Goal: Find specific page/section: Find specific page/section

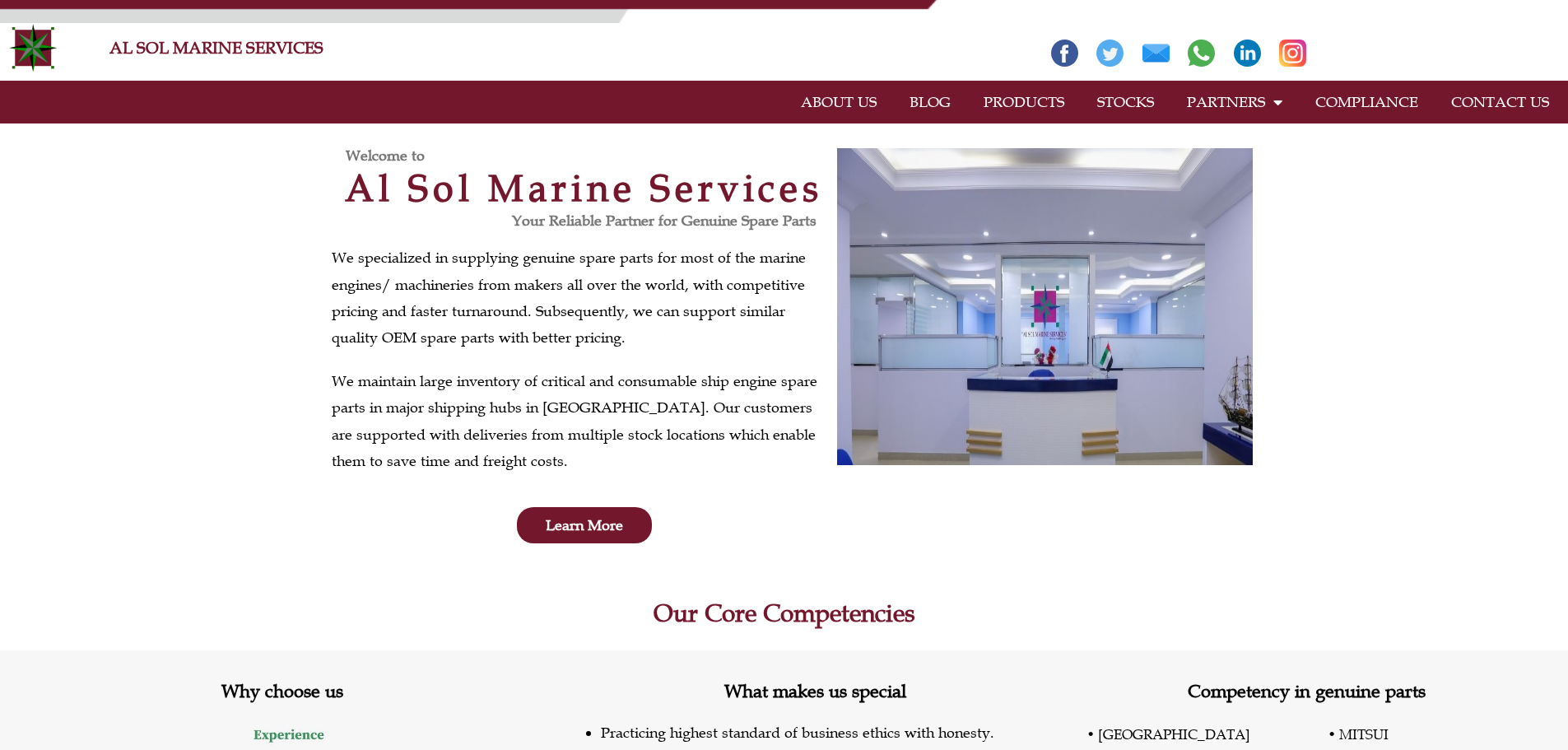
click at [1017, 99] on link "PRODUCTS" at bounding box center [1024, 102] width 114 height 38
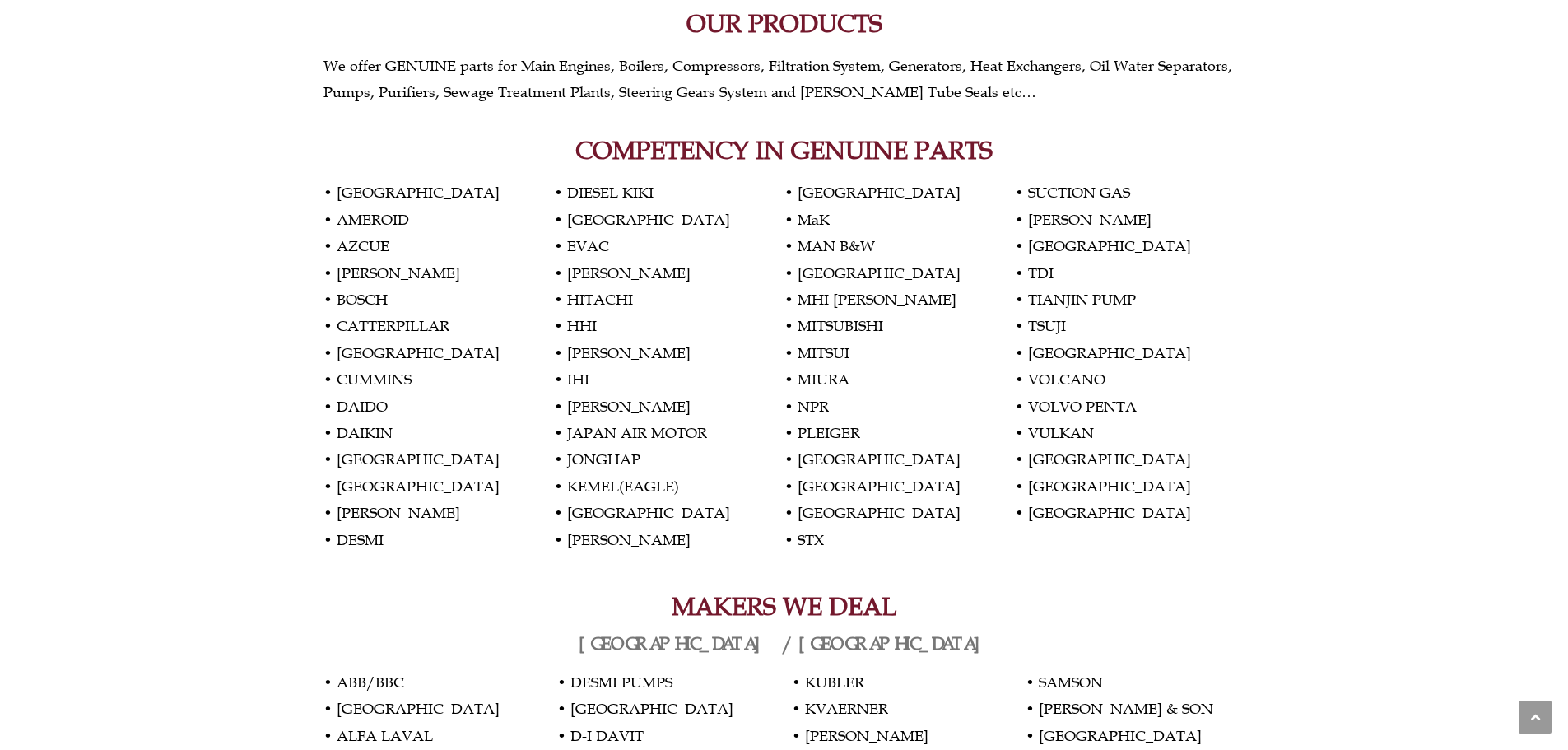
scroll to position [823, 0]
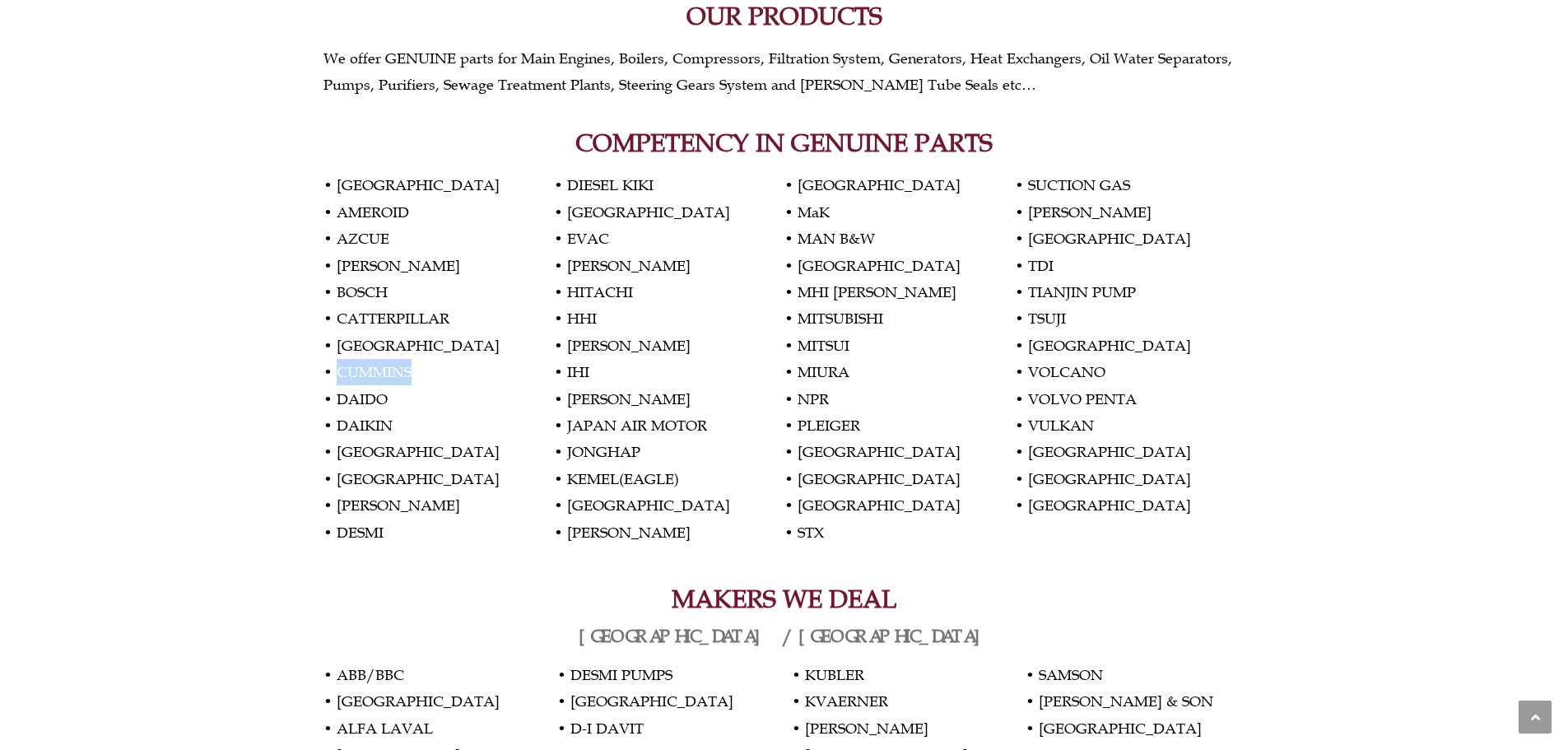
drag, startPoint x: 338, startPoint y: 373, endPoint x: 453, endPoint y: 373, distance: 115.0
click at [453, 373] on p "• AKASAKA • AMEROID • AZCUE • BEHRENS • BOSCH • CATTERPILLAR • CROATIA • CUMMIN…" at bounding box center [784, 358] width 922 height 373
click at [426, 370] on p "• AKASAKA • AMEROID • AZCUE • BEHRENS • BOSCH • CATTERPILLAR • CROATIA • CUMMIN…" at bounding box center [784, 358] width 922 height 373
drag, startPoint x: 337, startPoint y: 369, endPoint x: 372, endPoint y: 369, distance: 35.0
click at [372, 369] on p "• AKASAKA • AMEROID • AZCUE • BEHRENS • BOSCH • CATTERPILLAR • CROATIA • CUMMIN…" at bounding box center [784, 358] width 922 height 373
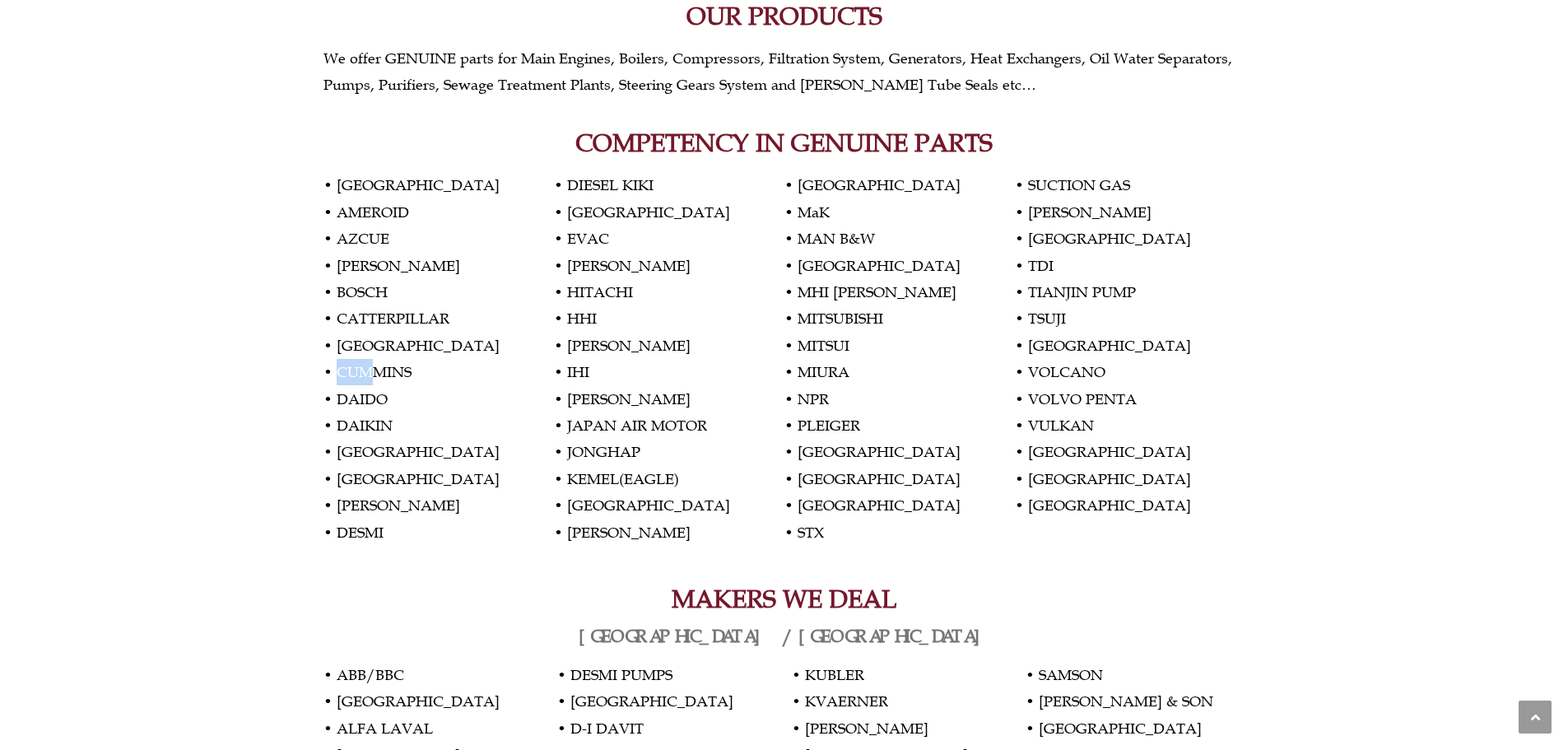
click at [370, 375] on p "• AKASAKA • AMEROID • AZCUE • BEHRENS • BOSCH • CATTERPILLAR • CROATIA • CUMMIN…" at bounding box center [784, 358] width 922 height 373
drag, startPoint x: 339, startPoint y: 374, endPoint x: 447, endPoint y: 372, distance: 108.0
click at [447, 372] on p "• AKASAKA • AMEROID • AZCUE • BEHRENS • BOSCH • CATTERPILLAR • CROATIA • CUMMIN…" at bounding box center [784, 358] width 922 height 373
click at [370, 373] on p "• AKASAKA • AMEROID • AZCUE • BEHRENS • BOSCH • CATTERPILLAR • CROATIA • CUMMIN…" at bounding box center [784, 358] width 922 height 373
drag, startPoint x: 336, startPoint y: 375, endPoint x: 371, endPoint y: 369, distance: 35.5
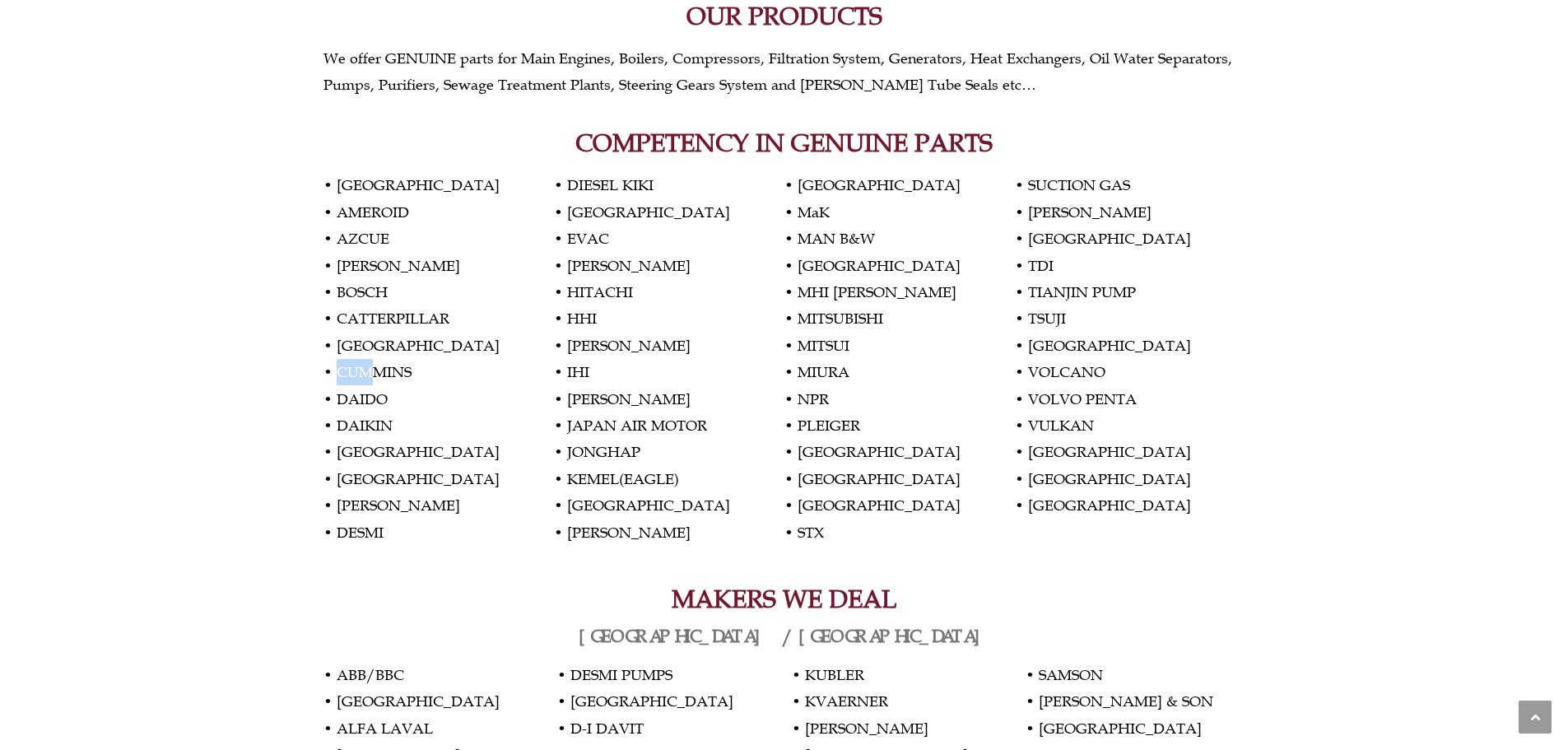
click at [371, 369] on p "• AKASAKA • AMEROID • AZCUE • BEHRENS • BOSCH • CATTERPILLAR • CROATIA • CUMMIN…" at bounding box center [784, 358] width 922 height 373
click at [468, 345] on p "• AKASAKA • AMEROID • AZCUE • BEHRENS • BOSCH • CATTERPILLAR • CROATIA • CUMMIN…" at bounding box center [784, 358] width 922 height 373
drag, startPoint x: 1030, startPoint y: 448, endPoint x: 1161, endPoint y: 447, distance: 131.0
click at [1161, 447] on p "• AKASAKA • AMEROID • AZCUE • BEHRENS • BOSCH • CATTERPILLAR • CROATIA • CUMMIN…" at bounding box center [784, 358] width 922 height 373
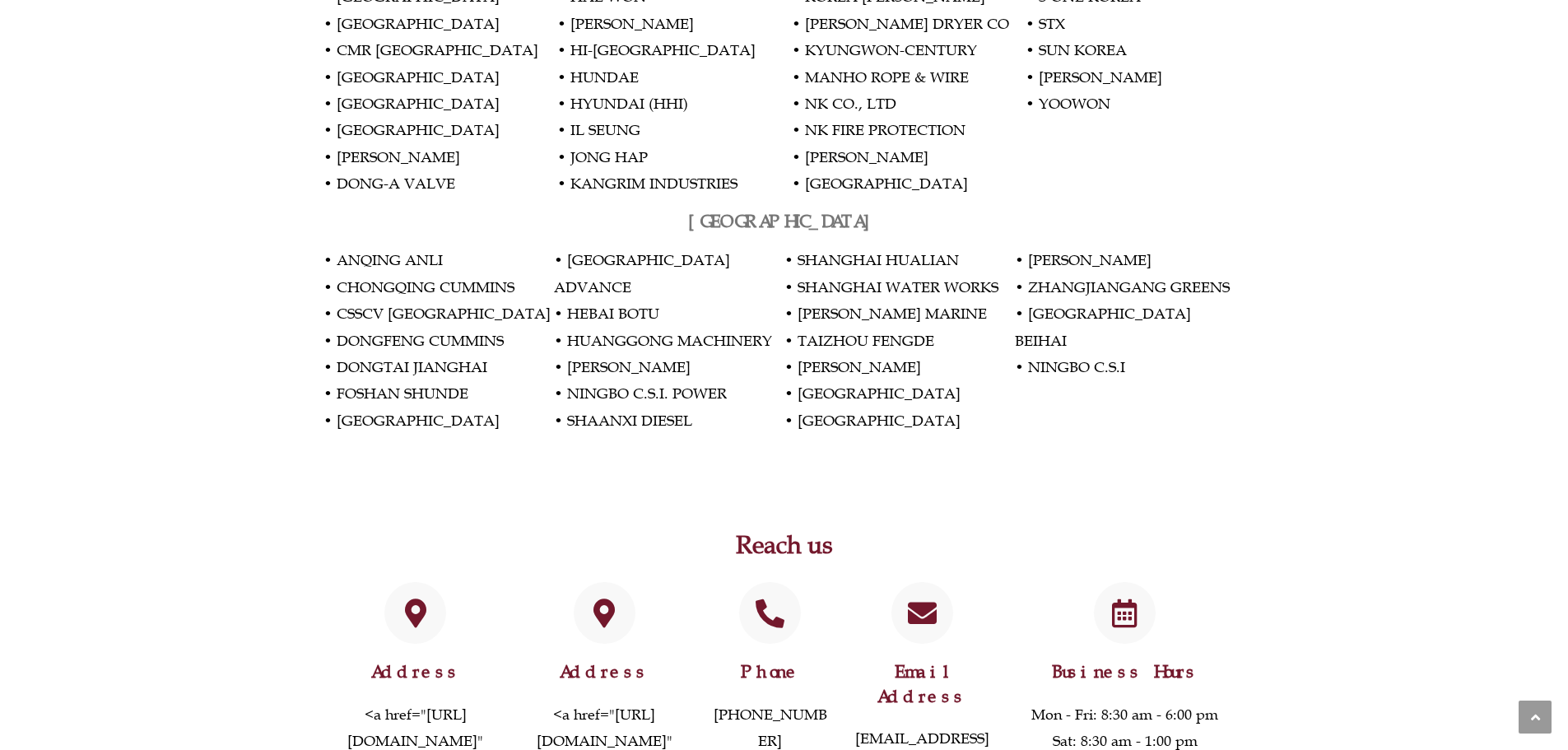
scroll to position [3212, 0]
